Goal: Task Accomplishment & Management: Check status

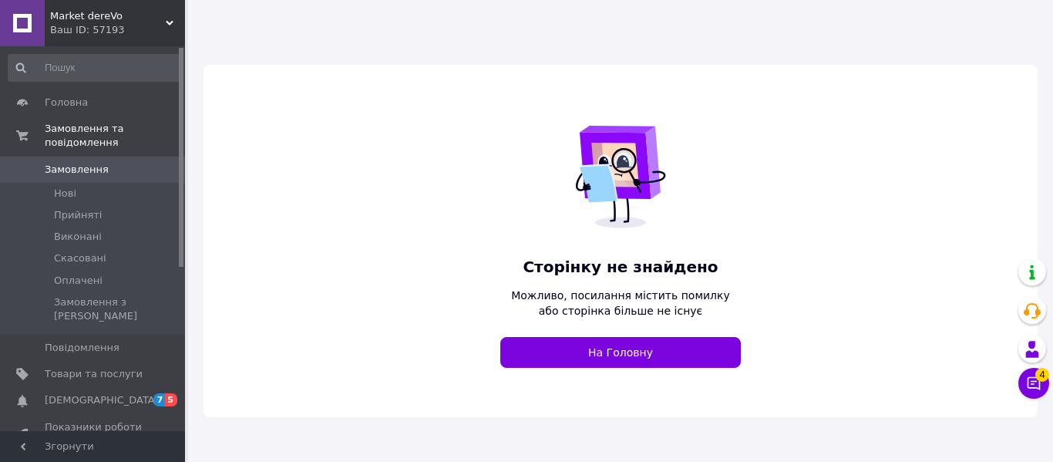
click at [72, 163] on span "Замовлення" at bounding box center [77, 170] width 64 height 14
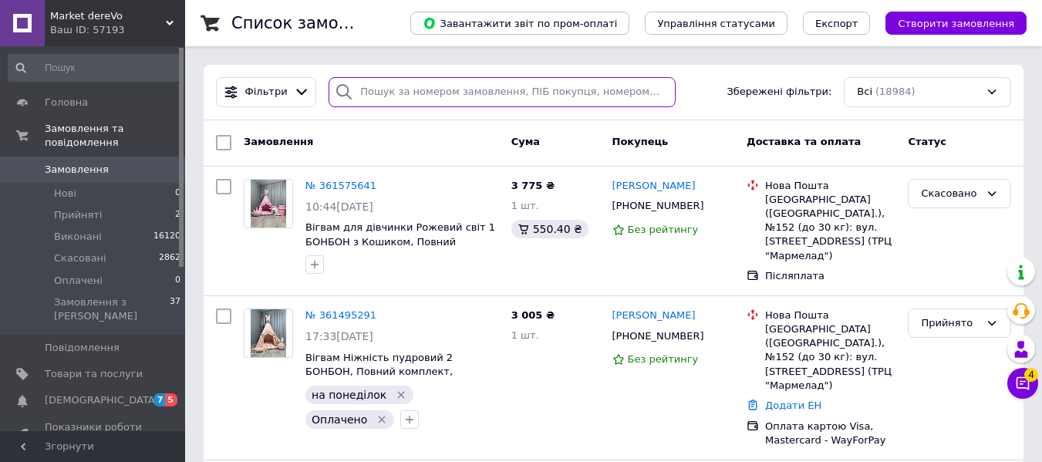
click at [406, 94] on input "search" at bounding box center [501, 92] width 346 height 30
paste input "361325878"
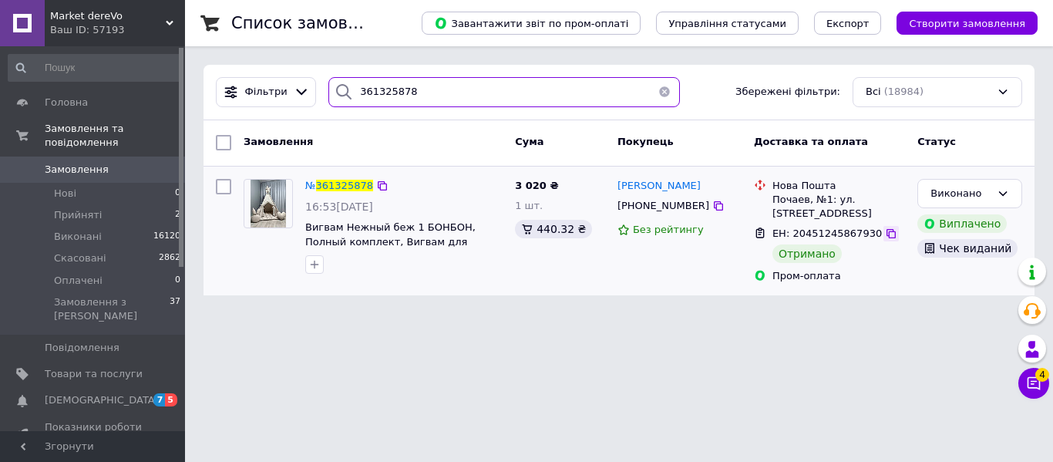
type input "361325878"
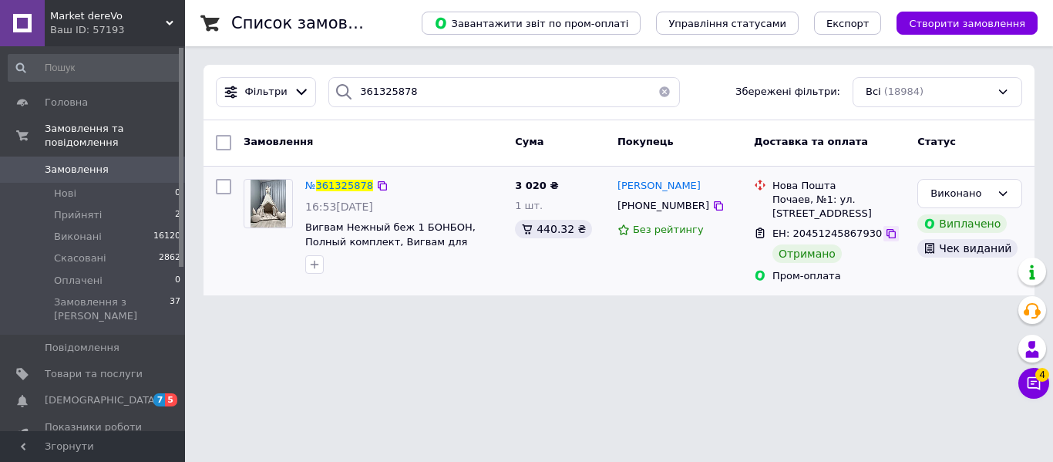
click at [885, 233] on icon at bounding box center [891, 233] width 12 height 12
click at [95, 19] on span "Market dereVo" at bounding box center [108, 16] width 116 height 14
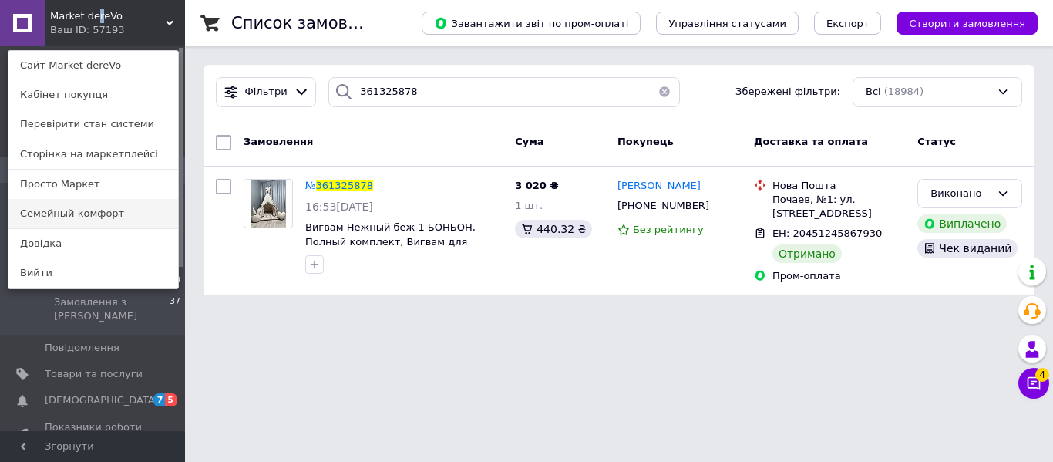
click at [27, 210] on link "Семейный комфорт" at bounding box center [93, 213] width 170 height 29
